Goal: Transaction & Acquisition: Download file/media

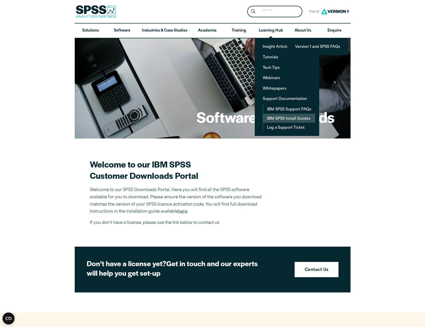
click at [305, 118] on link "IBM SPSS Install Guides" at bounding box center [289, 118] width 52 height 9
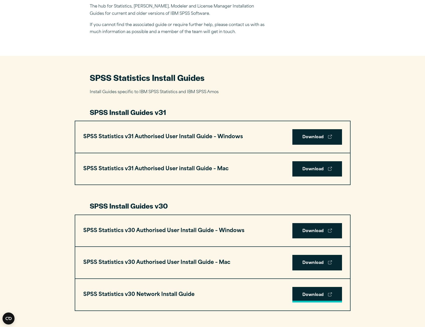
scroll to position [251, 0]
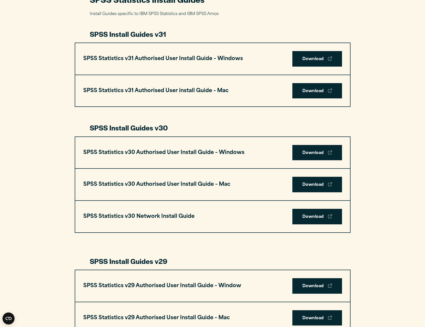
click at [315, 176] on div "SPSS Statistics v30 Authorised User Install Guide – Mac Download" at bounding box center [212, 185] width 275 height 32
click at [315, 186] on link "Download" at bounding box center [317, 185] width 50 height 16
